Goal: Transaction & Acquisition: Purchase product/service

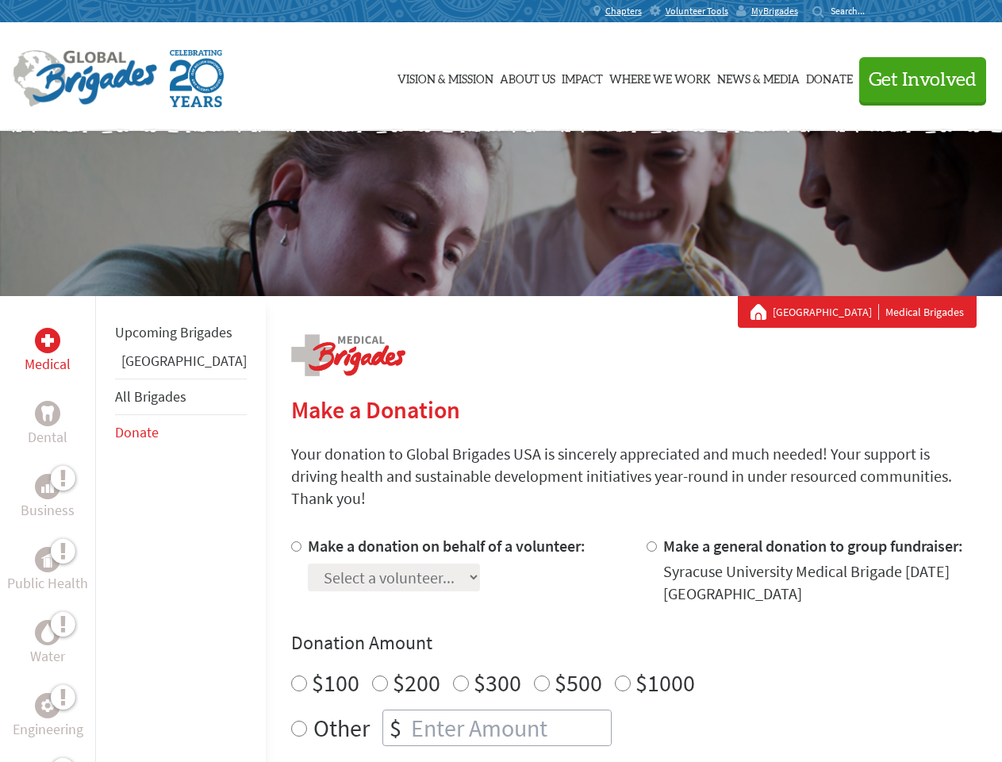
click at [876, 11] on div "Search for:" at bounding box center [843, 11] width 63 height 13
click at [915, 79] on span "Get Involved" at bounding box center [923, 80] width 108 height 19
click at [105, 528] on div "Upcoming Brigades Panama All Brigades Donate" at bounding box center [180, 677] width 171 height 762
click at [606, 637] on div "Donation Amount $100 $200 $300 $500 $1000 Other $" at bounding box center [633, 688] width 685 height 116
click at [291, 541] on input "Make a donation on behalf of a volunteer:" at bounding box center [296, 546] width 10 height 10
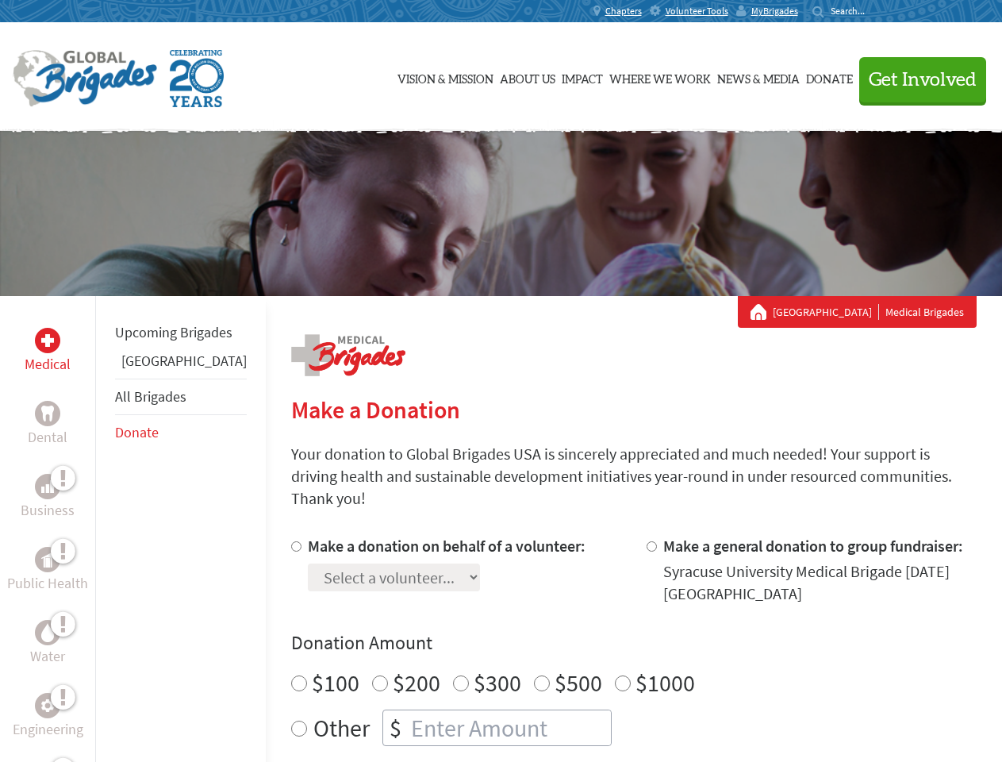
radio input "true"
click at [647, 541] on input "Make a general donation to group fundraiser:" at bounding box center [652, 546] width 10 height 10
radio input "true"
radio input "false"
